Goal: Task Accomplishment & Management: Manage account settings

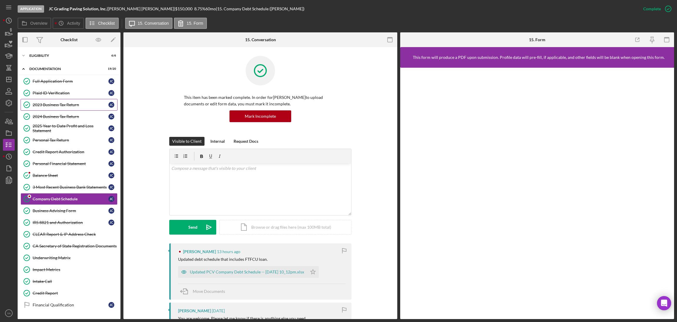
scroll to position [425, 0]
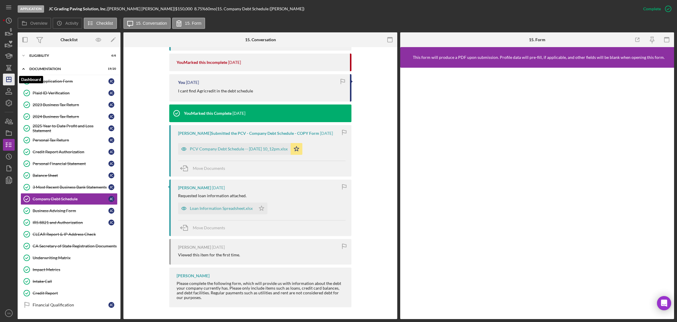
click at [11, 81] on icon "Icon/Dashboard" at bounding box center [8, 79] width 15 height 15
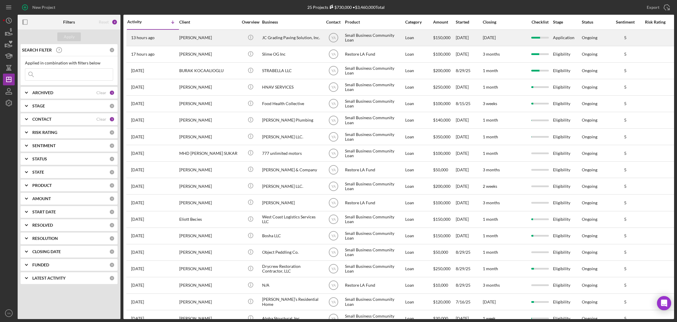
click at [370, 35] on div "Small Business Community Loan" at bounding box center [374, 38] width 59 height 16
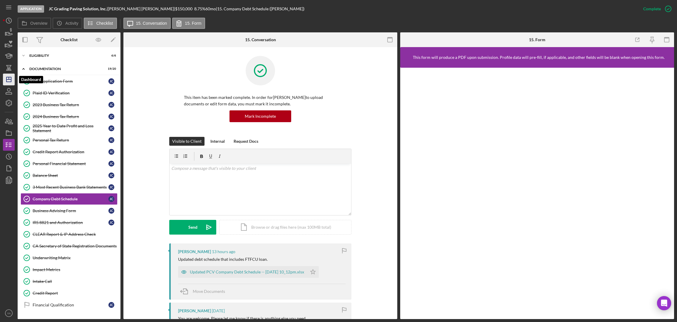
click at [13, 85] on icon "Icon/Dashboard" at bounding box center [8, 79] width 15 height 15
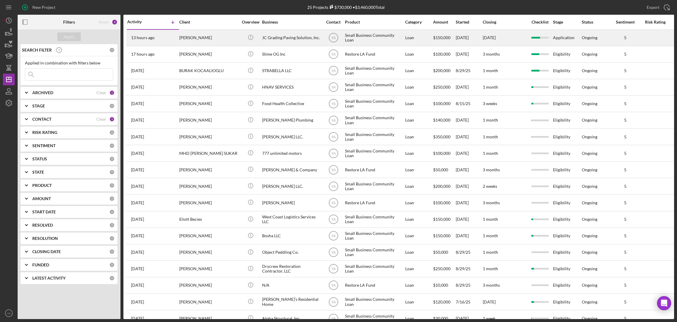
click at [389, 44] on div "Small Business Community Loan" at bounding box center [374, 38] width 59 height 16
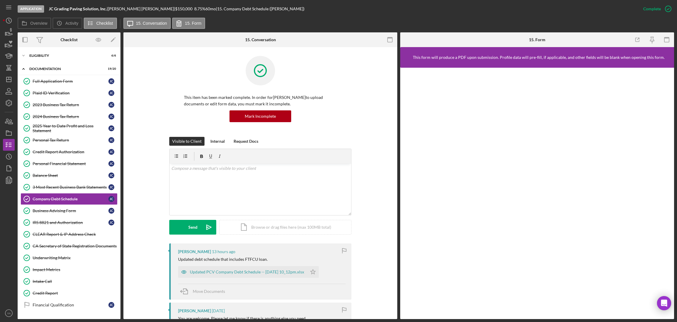
click at [77, 61] on div "Icon/Expander Eligibility 6 / 6" at bounding box center [69, 56] width 103 height 12
click at [56, 56] on div "Eligibility" at bounding box center [71, 56] width 84 height 4
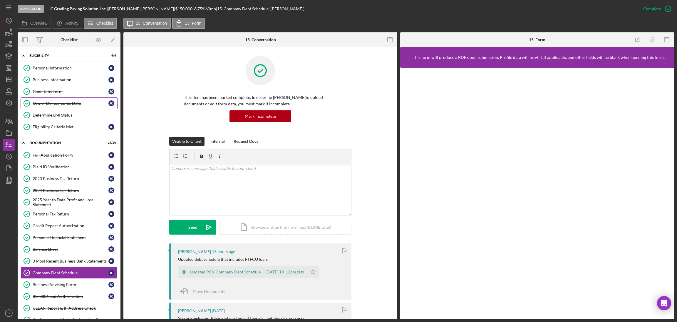
click at [48, 108] on link "Owner Demographic Data Owner Demographic Data J C" at bounding box center [69, 103] width 97 height 12
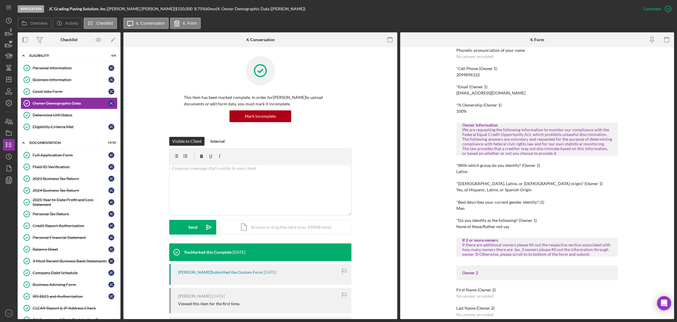
scroll to position [176, 0]
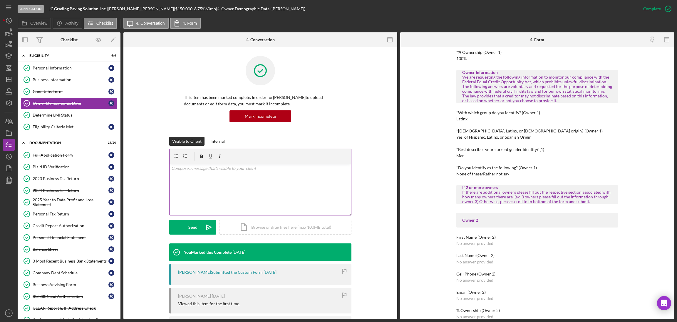
click at [236, 188] on div "v Color teal Color pink Remove color Add row above Add row below Add column bef…" at bounding box center [261, 188] width 182 height 51
click at [180, 176] on p "Hi Jose, Owned by a US citizen or a legal permanent resident" at bounding box center [260, 171] width 178 height 13
drag, startPoint x: 180, startPoint y: 176, endPoint x: 191, endPoint y: 177, distance: 11.8
click at [191, 177] on p "Hi Jose, Owned by a US citizen or a legal permanent resident" at bounding box center [260, 171] width 178 height 13
click at [264, 173] on p "Hi Jose, Are you a US citizen or a legal permanent resident" at bounding box center [260, 171] width 178 height 13
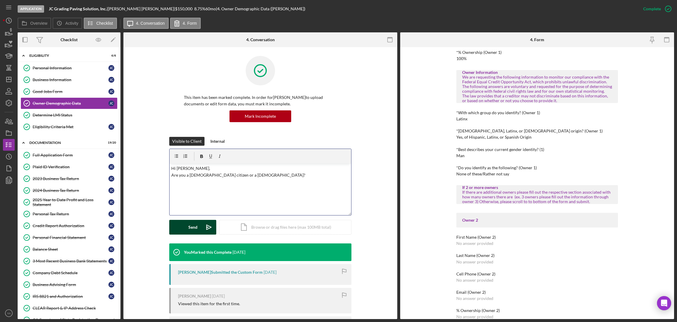
click at [197, 225] on button "Send Icon/icon-invite-send" at bounding box center [192, 227] width 47 height 15
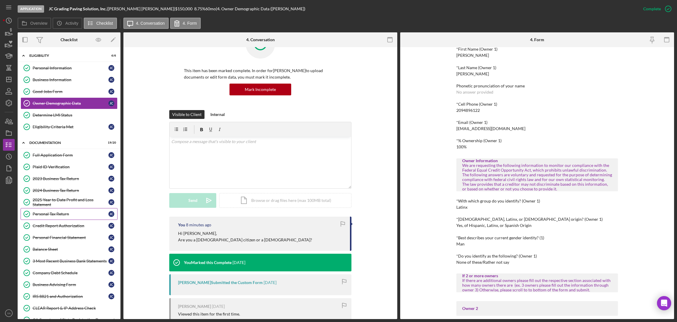
scroll to position [0, 0]
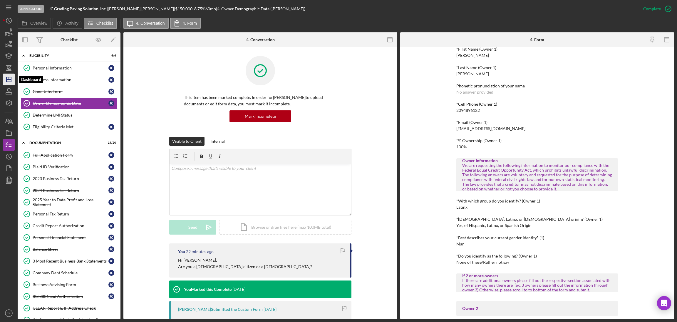
click at [11, 82] on icon "Icon/Dashboard" at bounding box center [8, 79] width 15 height 15
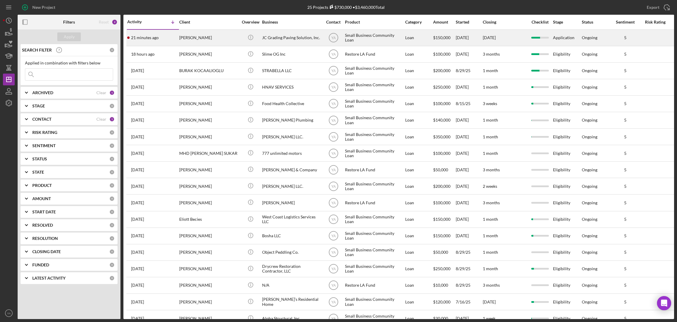
click at [406, 37] on div "Loan" at bounding box center [418, 38] width 27 height 16
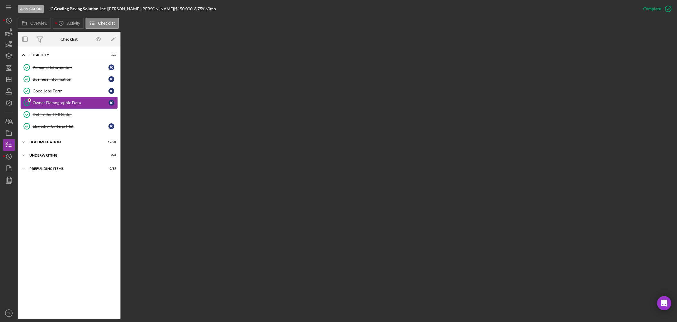
click at [60, 102] on div "Owner Demographic Data" at bounding box center [71, 102] width 76 height 5
click at [65, 73] on link "Personal Information Personal Information J C" at bounding box center [69, 67] width 97 height 12
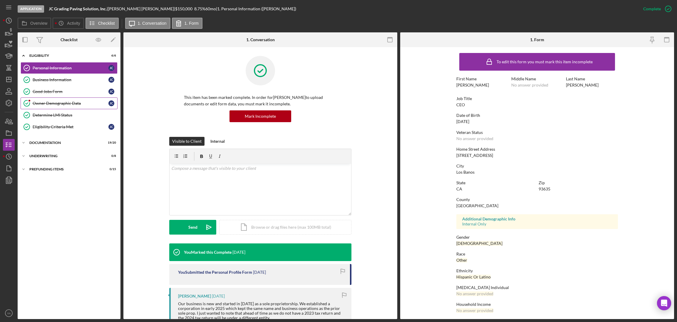
click at [60, 102] on div "Owner Demographic Data" at bounding box center [71, 103] width 76 height 5
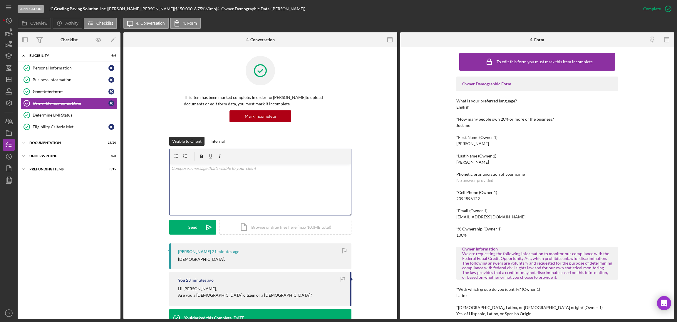
click at [255, 190] on div "v Color teal Color pink Remove color Add row above Add row below Add column bef…" at bounding box center [261, 188] width 182 height 51
click at [191, 223] on div "Send" at bounding box center [192, 227] width 9 height 15
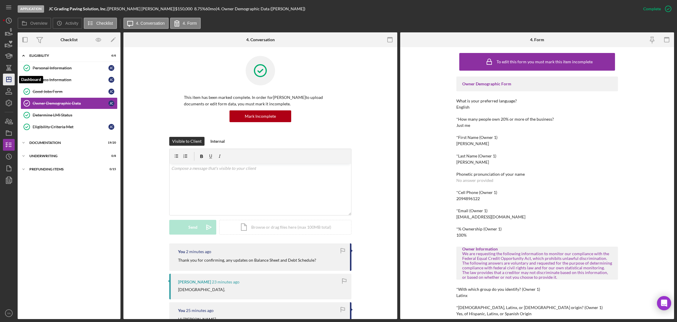
click at [5, 81] on icon "Icon/Dashboard" at bounding box center [8, 79] width 15 height 15
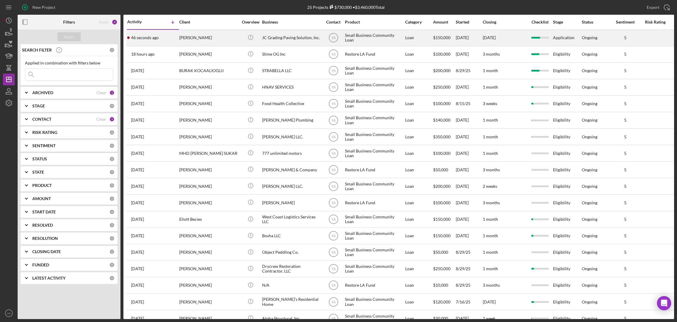
click at [356, 43] on div "Small Business Community Loan" at bounding box center [374, 38] width 59 height 16
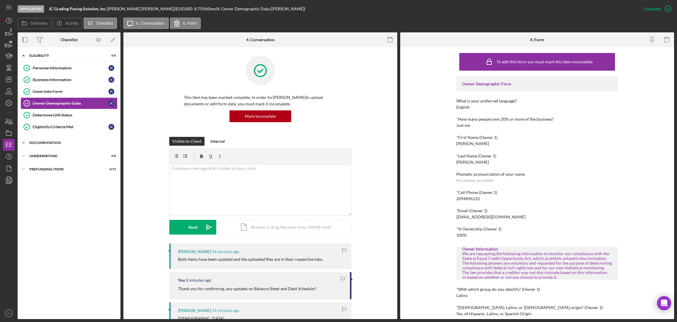
click at [54, 139] on div "Icon/Expander Documentation 19 / 20" at bounding box center [69, 143] width 103 height 12
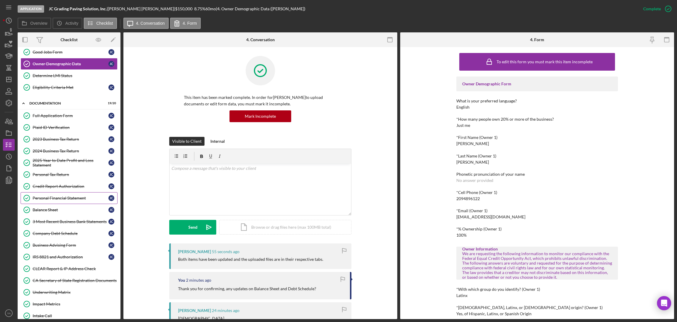
scroll to position [88, 0]
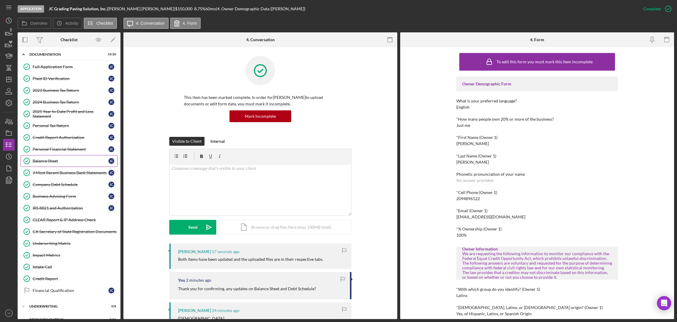
click at [62, 167] on link "Balance Sheet Balance Sheet J C" at bounding box center [69, 161] width 97 height 12
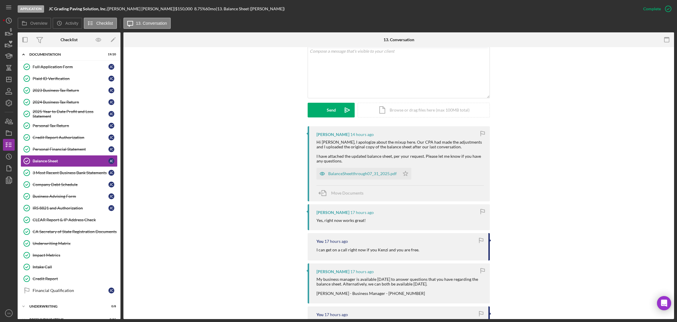
scroll to position [132, 0]
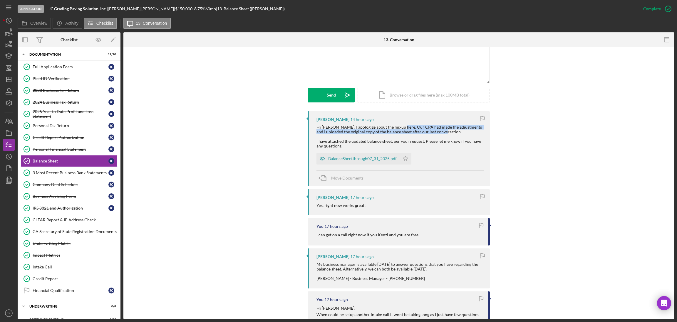
drag, startPoint x: 396, startPoint y: 128, endPoint x: 449, endPoint y: 131, distance: 52.4
click at [449, 131] on div "Hi Yash, I apologize about the mixup here. Our CPA had made the adjustments and…" at bounding box center [401, 137] width 168 height 24
click at [430, 134] on div "Hi Yash, I apologize about the mixup here. Our CPA had made the adjustments and…" at bounding box center [401, 137] width 168 height 24
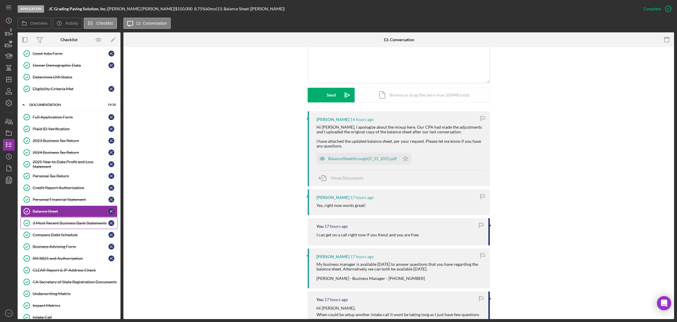
scroll to position [88, 0]
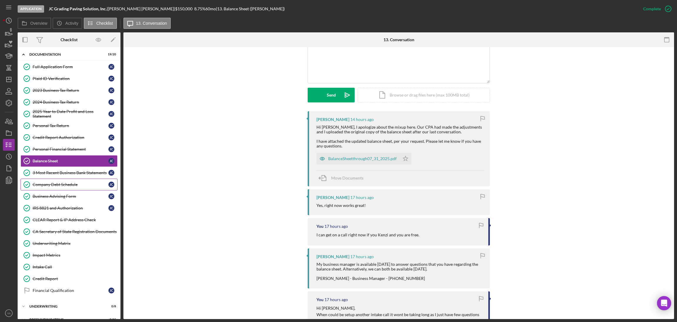
click at [66, 184] on div "Company Debt Schedule" at bounding box center [71, 184] width 76 height 5
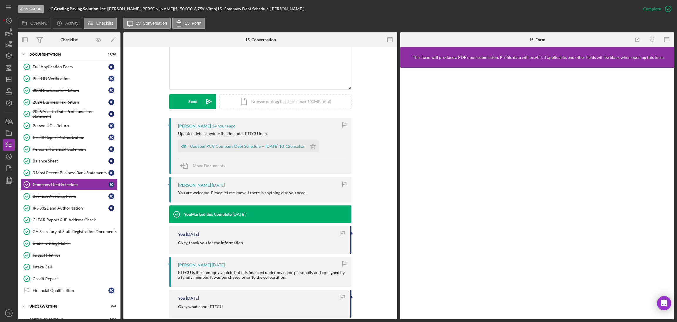
scroll to position [132, 0]
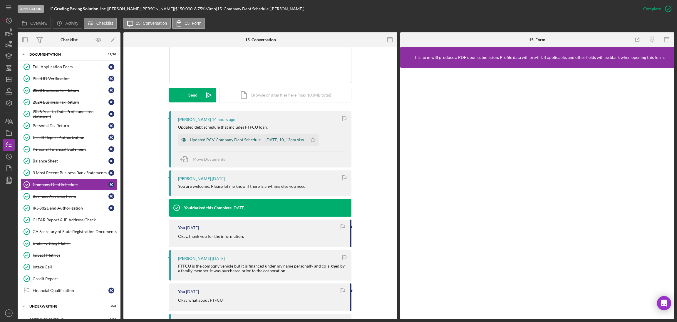
click at [244, 139] on div "Updated PCV Company Debt Schedule -- 2025-07-20 10_12pm.xlsx" at bounding box center [247, 139] width 114 height 5
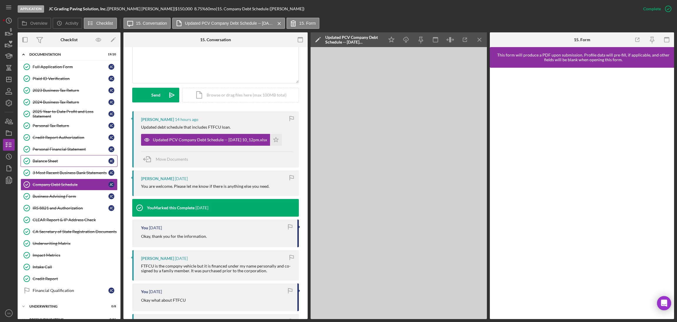
click at [65, 167] on link "Balance Sheet Balance Sheet J C" at bounding box center [69, 161] width 97 height 12
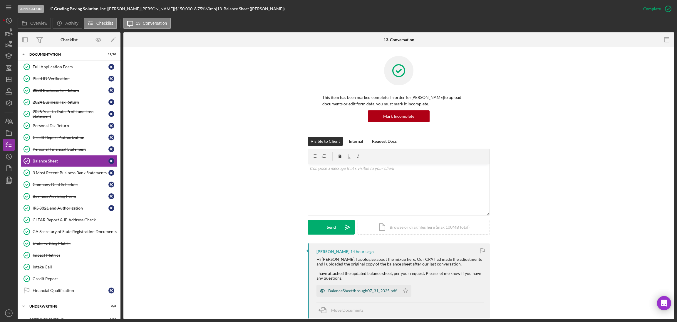
click at [352, 287] on div "BalanceSheetthrough07_31_2025.pdf" at bounding box center [358, 290] width 83 height 12
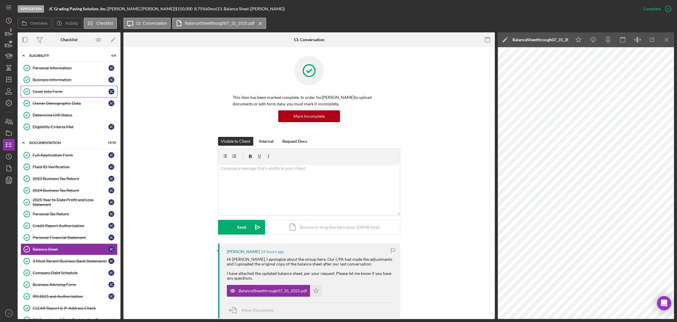
click at [70, 94] on link "Good Jobs Form Good Jobs Form J C" at bounding box center [69, 92] width 97 height 12
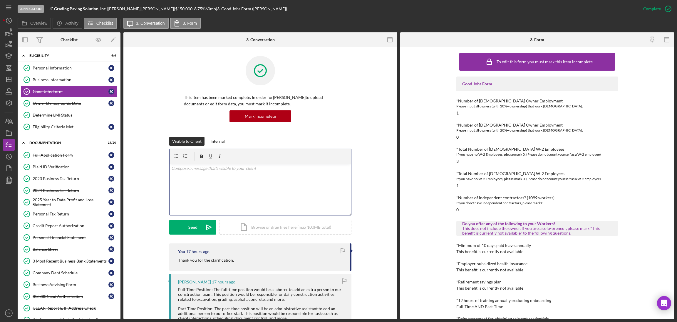
click at [255, 180] on div "v Color teal Color pink Remove color Add row above Add row below Add column bef…" at bounding box center [261, 188] width 182 height 51
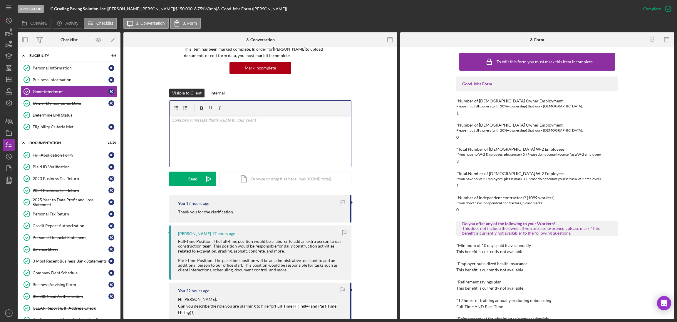
scroll to position [176, 0]
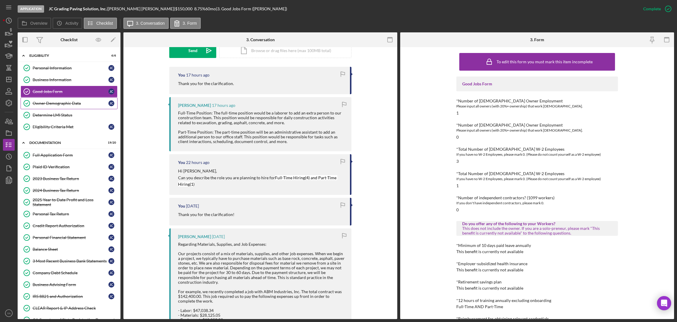
click at [69, 107] on link "Owner Demographic Data Owner Demographic Data J C" at bounding box center [69, 103] width 97 height 12
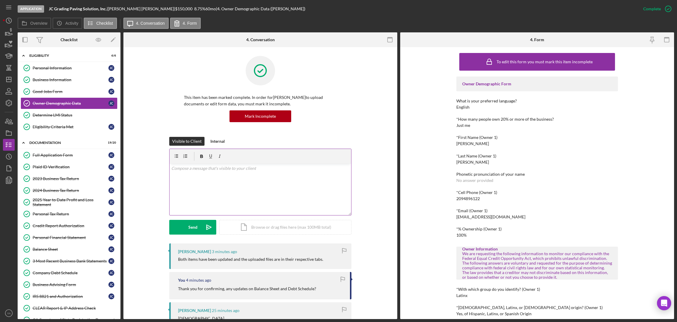
click at [225, 185] on div "v Color teal Color pink Remove color Add row above Add row below Add column bef…" at bounding box center [261, 188] width 182 height 51
click at [204, 224] on icon "Icon/icon-invite-send" at bounding box center [209, 227] width 15 height 15
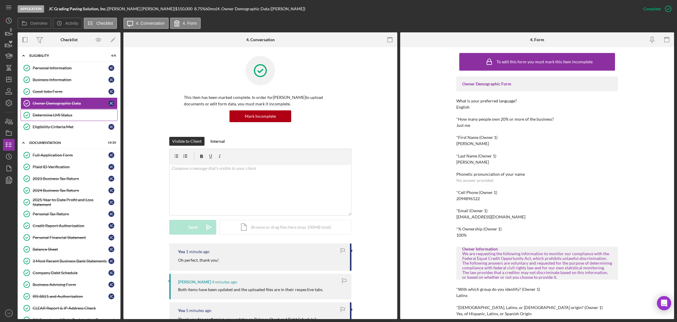
click at [65, 115] on div "Determine LMI Status" at bounding box center [75, 115] width 85 height 5
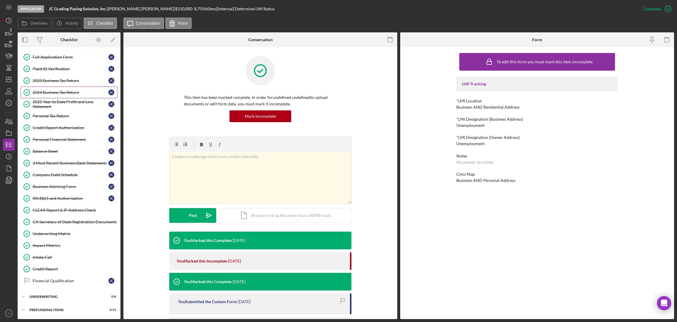
scroll to position [100, 0]
click at [13, 81] on icon "Icon/Dashboard" at bounding box center [8, 79] width 15 height 15
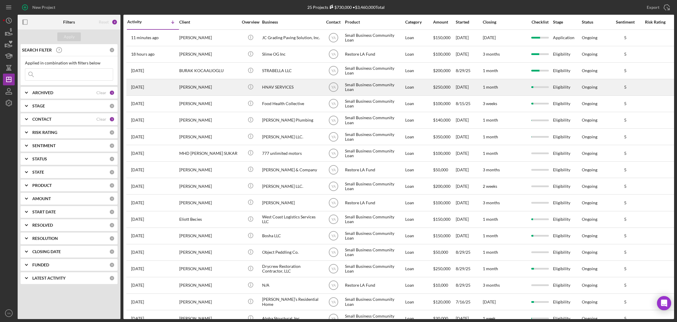
click at [293, 86] on div "HNAV SERVICES" at bounding box center [291, 87] width 59 height 16
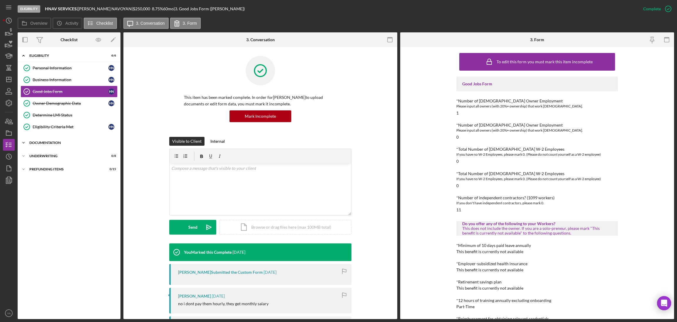
click at [67, 138] on div "Icon/Expander Documentation 0 / 20" at bounding box center [69, 143] width 103 height 12
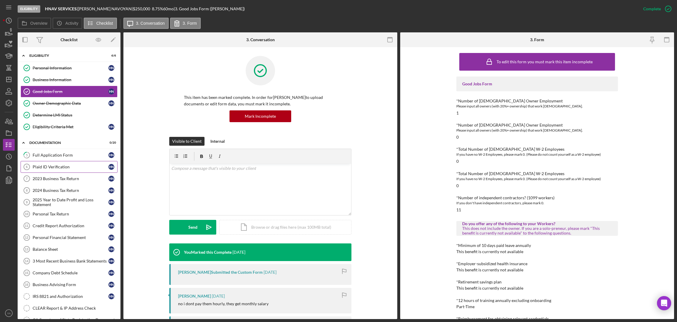
click at [70, 167] on div "Plaid ID Verification" at bounding box center [71, 166] width 76 height 5
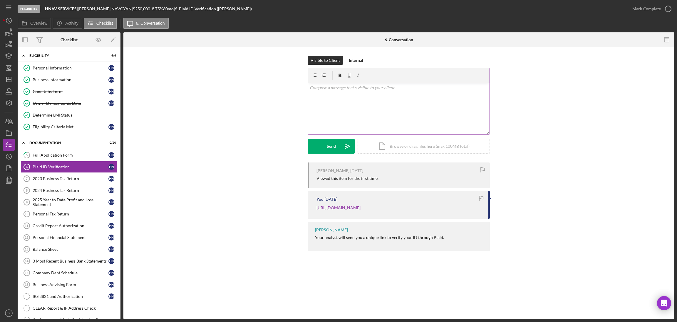
click at [369, 106] on div "v Color teal Color pink Remove color Add row above Add row below Add column bef…" at bounding box center [399, 108] width 182 height 51
click at [324, 88] on p "Hi Hakaob," at bounding box center [399, 90] width 178 height 13
click at [334, 89] on p "Hi Hakob," at bounding box center [399, 90] width 178 height 13
click at [336, 94] on p "Hi Hakob," at bounding box center [399, 90] width 178 height 13
click at [11, 78] on polygon "button" at bounding box center [8, 79] width 5 height 5
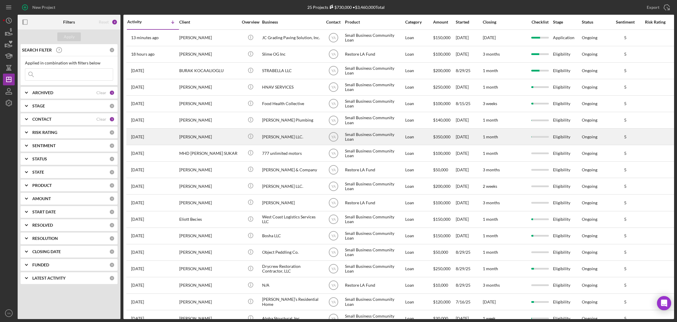
click at [299, 140] on div "Bruce Waynne LLC." at bounding box center [291, 137] width 59 height 16
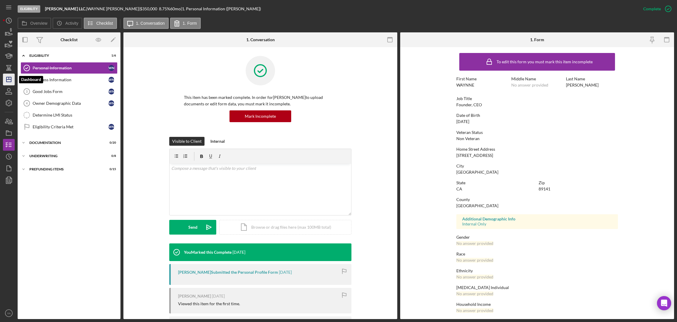
click at [8, 78] on icon "Icon/Dashboard" at bounding box center [8, 79] width 15 height 15
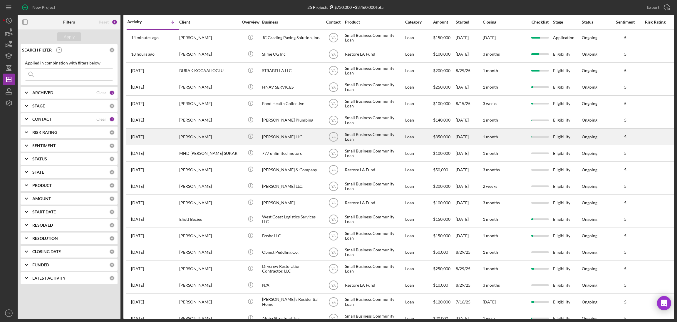
click at [271, 137] on div "Bruce Waynne LLC." at bounding box center [291, 137] width 59 height 16
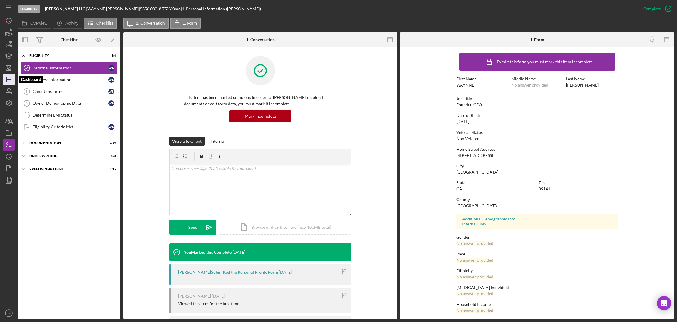
click at [13, 76] on icon "Icon/Dashboard" at bounding box center [8, 79] width 15 height 15
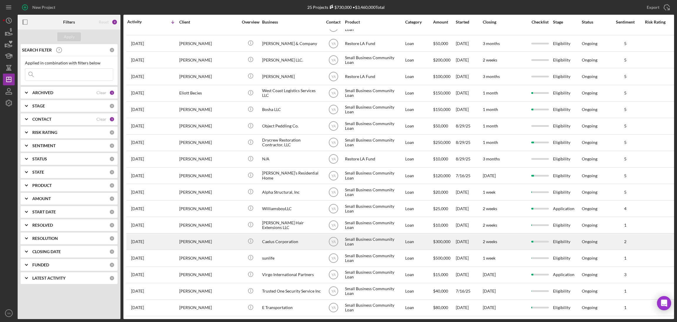
scroll to position [133, 0]
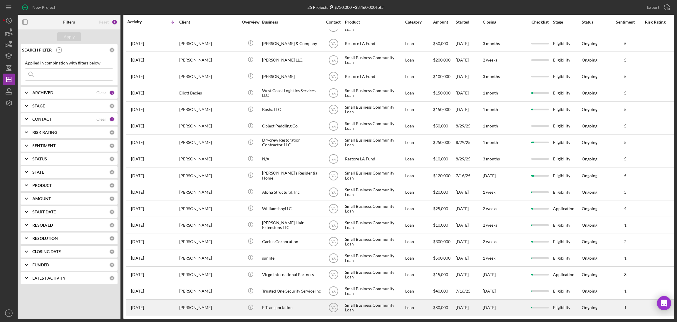
click at [298, 299] on div "E Transportation" at bounding box center [291, 307] width 59 height 16
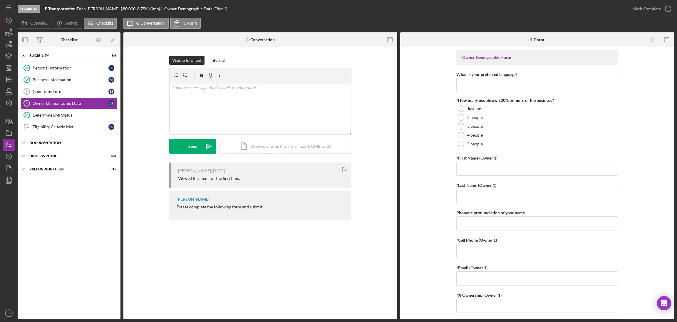
click at [67, 145] on div "Icon/Expander Documentation 0 / 20" at bounding box center [69, 143] width 103 height 12
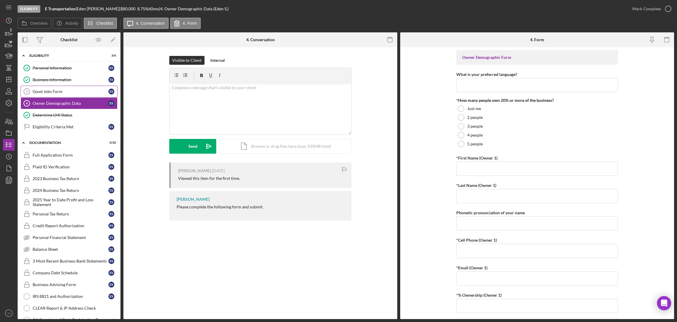
click at [79, 92] on div "Good Jobs Form" at bounding box center [71, 91] width 76 height 5
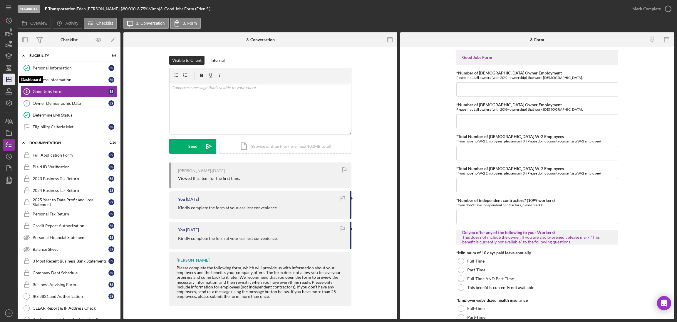
click at [9, 83] on icon "Icon/Dashboard" at bounding box center [8, 79] width 15 height 15
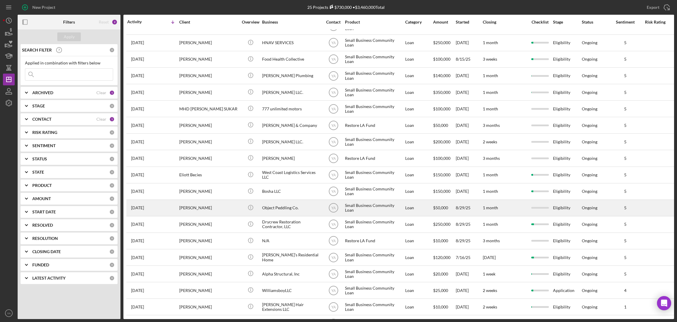
scroll to position [0, 0]
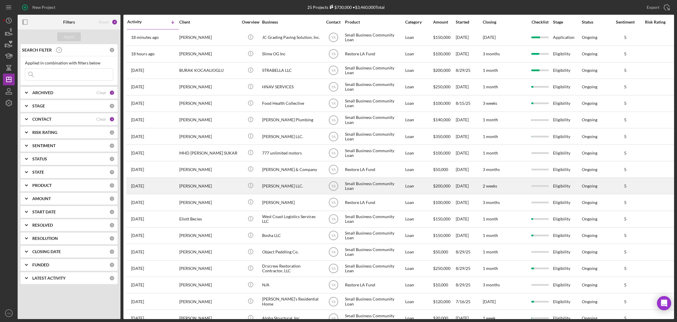
click at [286, 185] on div "Bruce Waynne LLC." at bounding box center [291, 186] width 59 height 16
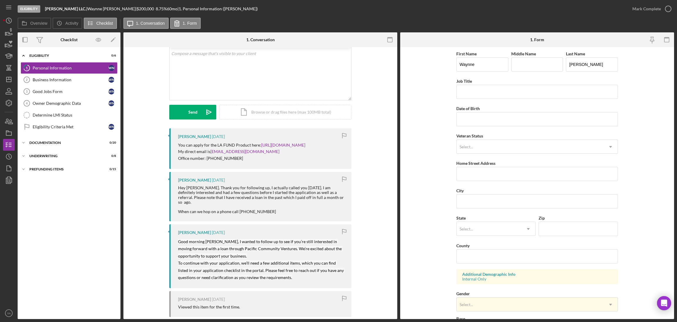
scroll to position [70, 0]
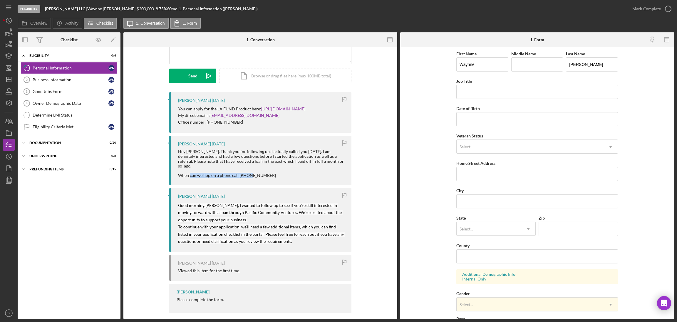
drag, startPoint x: 202, startPoint y: 171, endPoint x: 266, endPoint y: 172, distance: 63.8
click at [266, 172] on div "Hey Raymond. Thank you for following up, I actually called you today. I am defi…" at bounding box center [262, 163] width 168 height 29
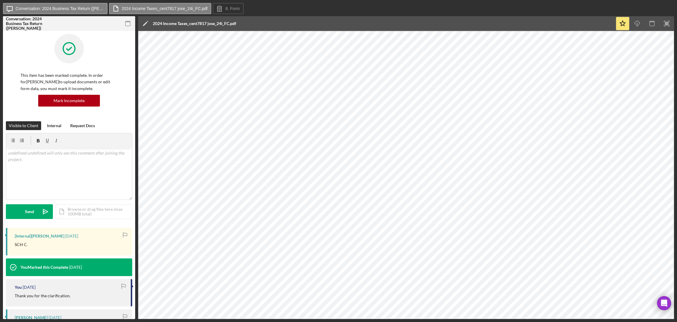
scroll to position [150, 0]
